Goal: Information Seeking & Learning: Learn about a topic

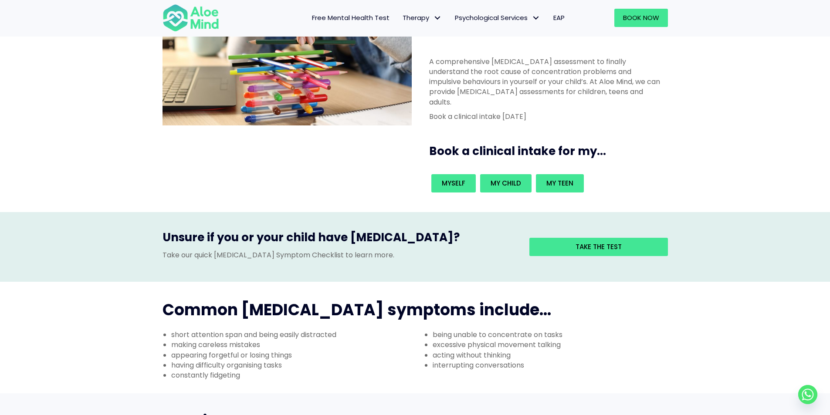
scroll to position [131, 0]
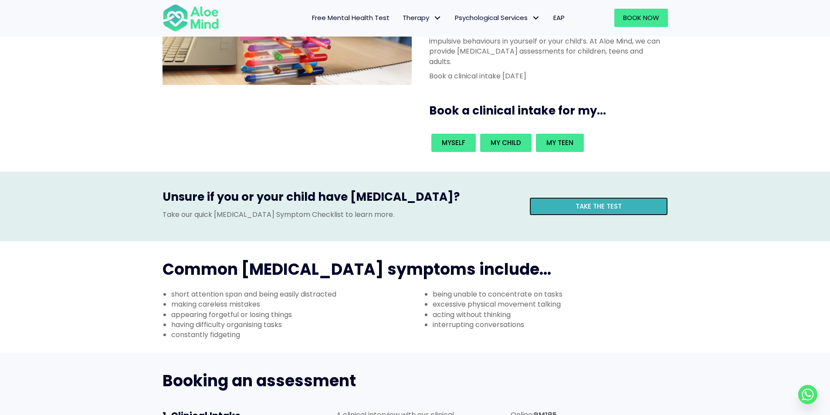
click at [554, 197] on link "Take the test" at bounding box center [598, 206] width 138 height 18
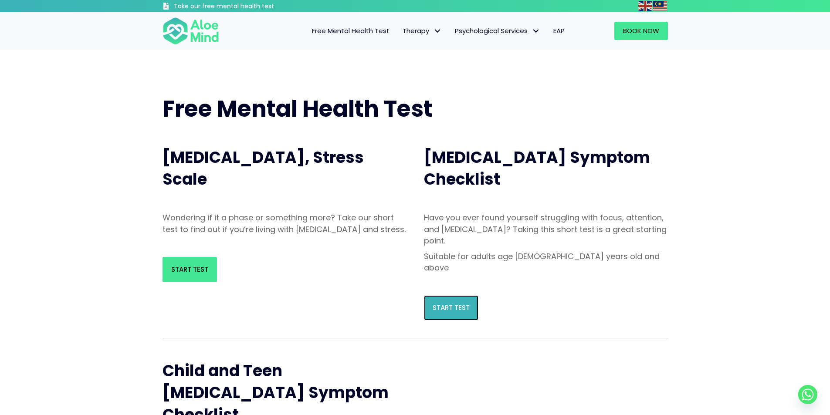
click at [454, 303] on span "Start Test" at bounding box center [450, 307] width 37 height 9
